Goal: Transaction & Acquisition: Purchase product/service

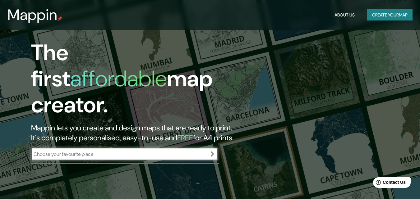
scroll to position [31, 0]
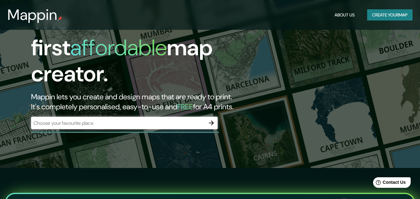
click at [367, 23] on div "Mappin About Us Create your map" at bounding box center [210, 15] width 420 height 20
click at [379, 16] on button "Create your map" at bounding box center [389, 15] width 45 height 12
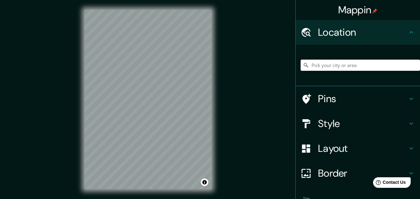
scroll to position [39, 0]
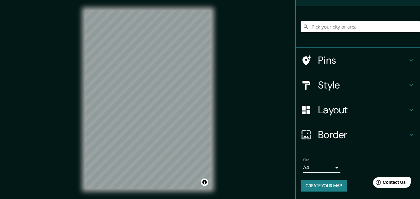
click at [330, 167] on body "Mappin Location Pins Style Layout Border Choose a border. Hint : you can make l…" at bounding box center [210, 99] width 420 height 199
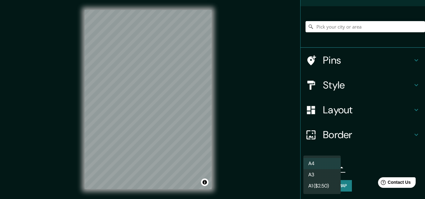
click at [326, 172] on li "A3" at bounding box center [321, 174] width 37 height 11
type input "a4"
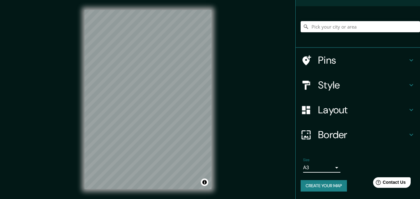
click at [333, 35] on div at bounding box center [360, 26] width 119 height 31
click at [338, 29] on input "Pick your city or area" at bounding box center [360, 26] width 119 height 11
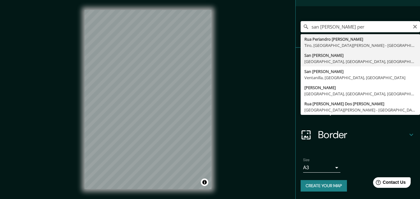
type input "San Borja, Lima, Provincia de Lima, Perú"
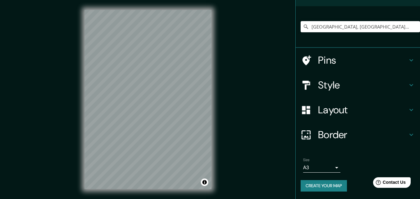
click at [321, 184] on button "Create your map" at bounding box center [324, 186] width 46 height 12
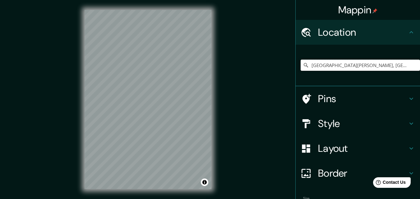
click at [321, 66] on input "San Borja, Lima, Provincia de Lima, Perú" at bounding box center [360, 65] width 119 height 11
click at [359, 65] on input "San Borja, Lima, Provincia de Lima, Perú" at bounding box center [360, 65] width 119 height 11
click at [374, 66] on input "San Borja, Lima, Provincia de Lima, Perú" at bounding box center [360, 65] width 119 height 11
click at [398, 65] on input "San Borja, Lima, Provincia de Lima, Perú" at bounding box center [360, 65] width 119 height 11
drag, startPoint x: 399, startPoint y: 67, endPoint x: 330, endPoint y: 66, distance: 69.0
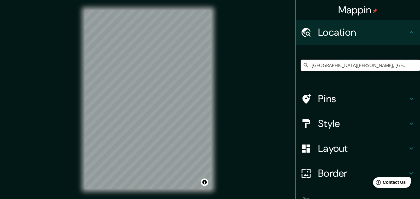
click at [330, 66] on input "San Borja, Lima, Provincia de Lima, Perú" at bounding box center [360, 65] width 119 height 11
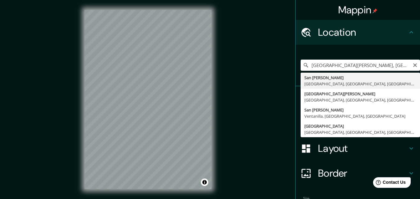
type input "San Borja, Lima, Provincia de Lima, Perú"
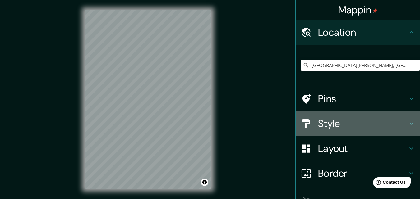
click at [324, 121] on h4 "Style" at bounding box center [363, 124] width 90 height 12
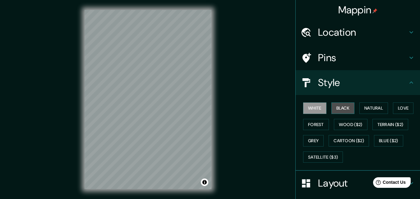
click at [339, 111] on button "Black" at bounding box center [342, 109] width 23 height 12
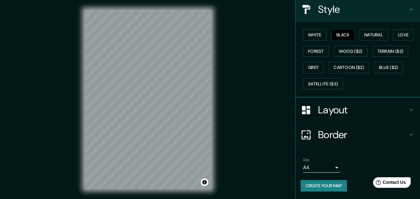
scroll to position [10, 0]
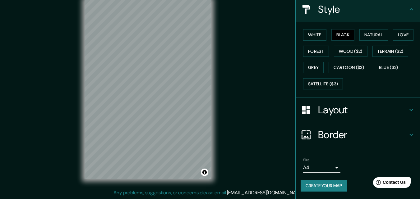
click at [330, 188] on button "Create your map" at bounding box center [324, 186] width 46 height 12
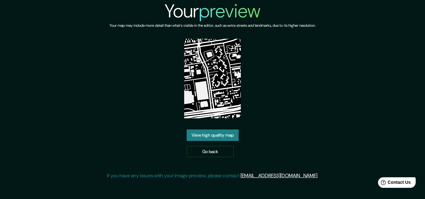
click at [220, 139] on link "View high quality map" at bounding box center [213, 136] width 52 height 12
